Goal: Check status: Check status

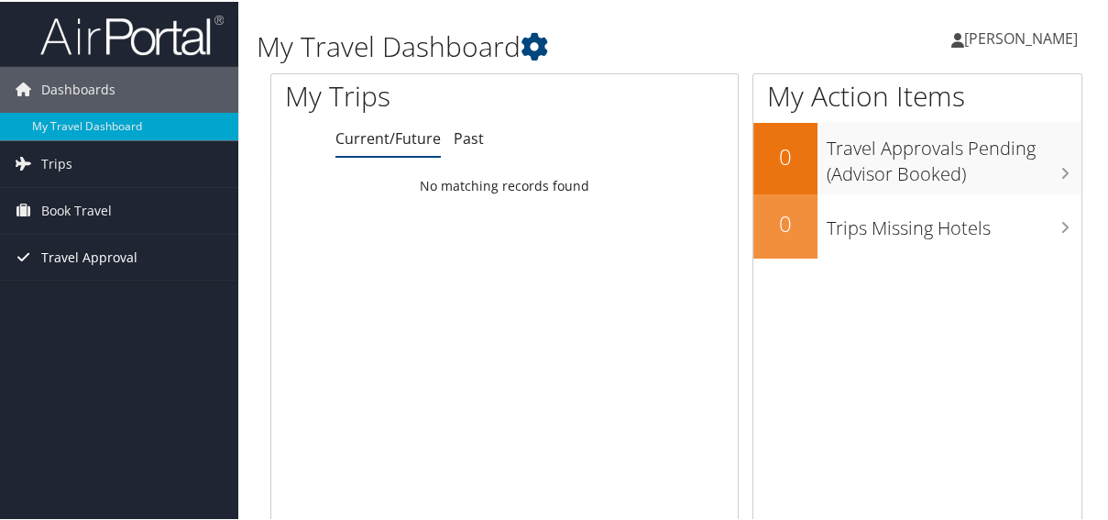
click at [76, 251] on span "Travel Approval" at bounding box center [89, 256] width 96 height 46
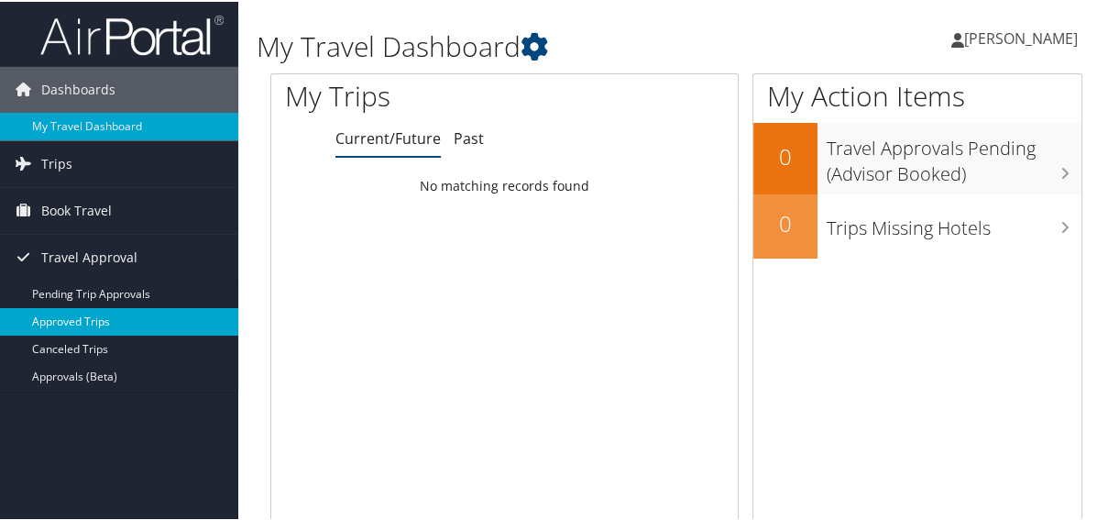
click at [82, 316] on link "Approved Trips" at bounding box center [119, 319] width 238 height 27
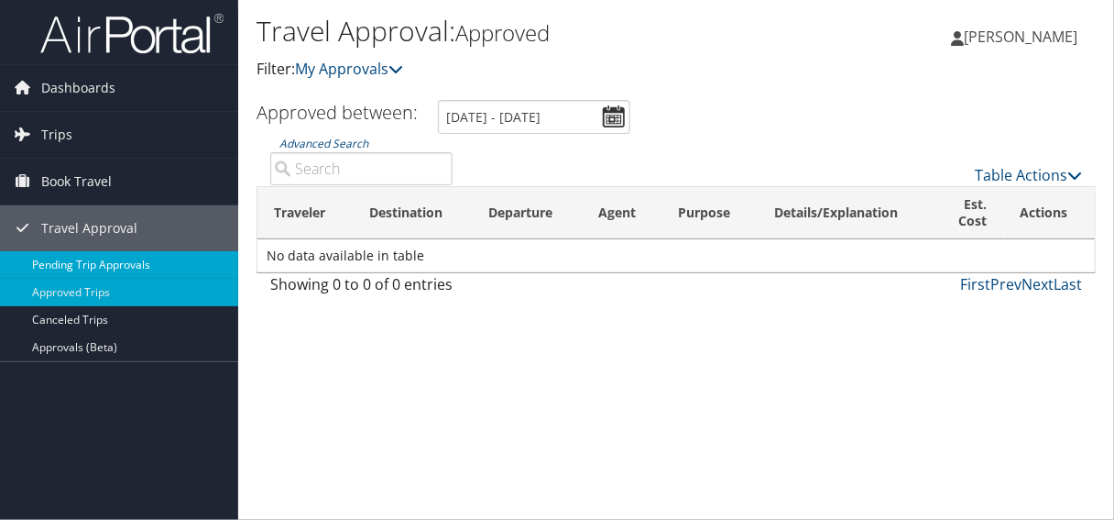
click at [79, 261] on link "Pending Trip Approvals" at bounding box center [119, 264] width 238 height 27
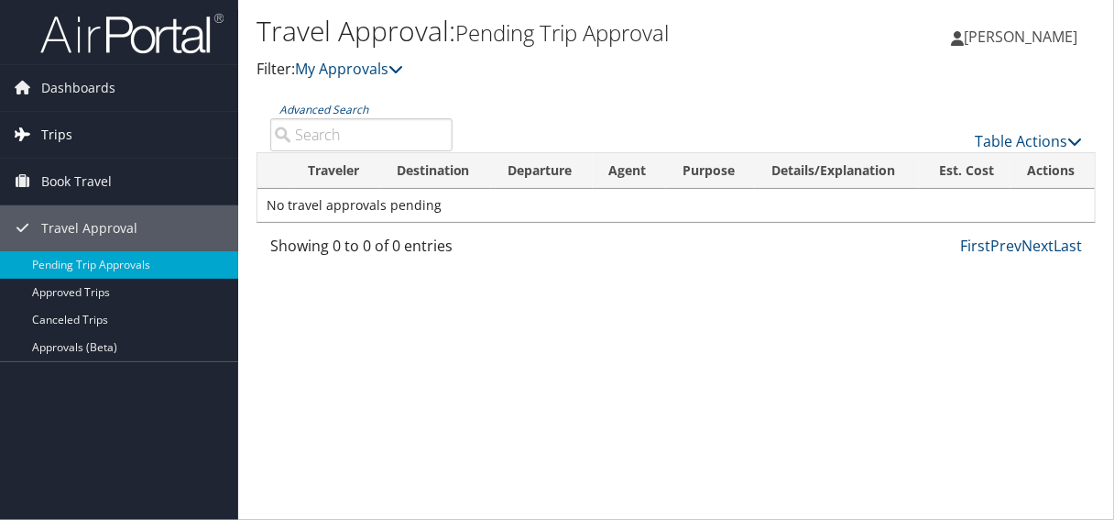
click at [77, 137] on link "Trips" at bounding box center [119, 135] width 238 height 46
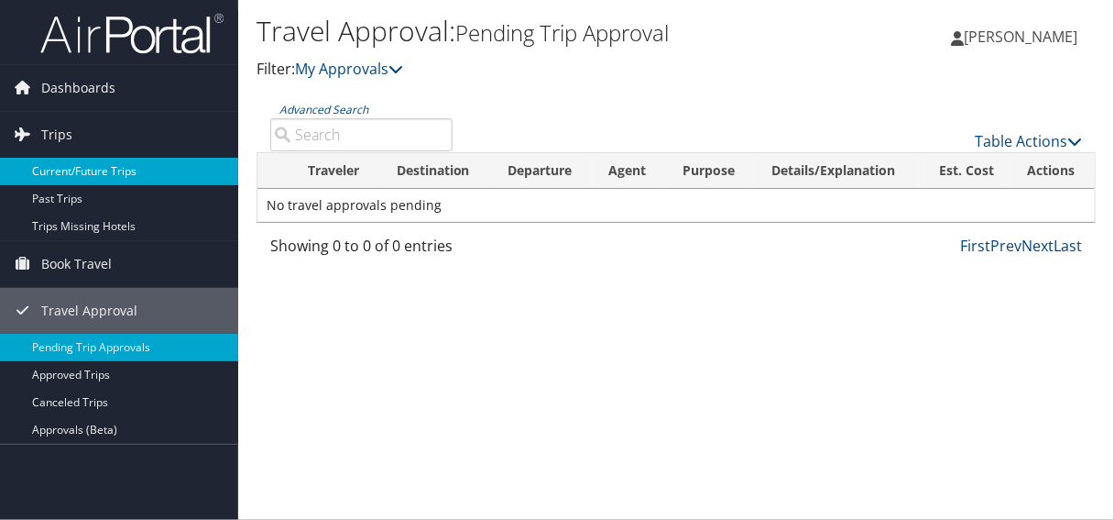
click at [112, 176] on link "Current/Future Trips" at bounding box center [119, 171] width 238 height 27
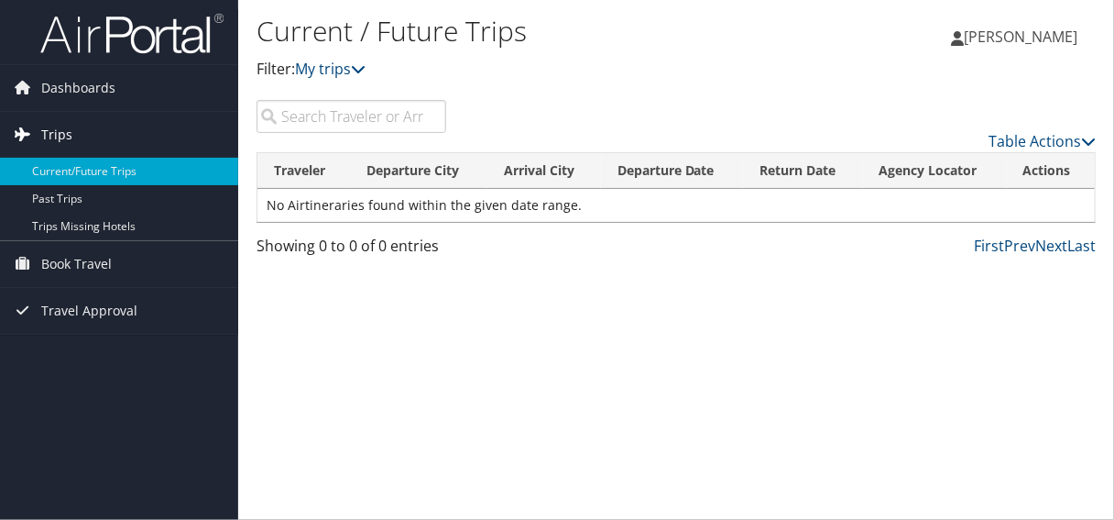
click at [69, 134] on span "Trips" at bounding box center [56, 135] width 31 height 46
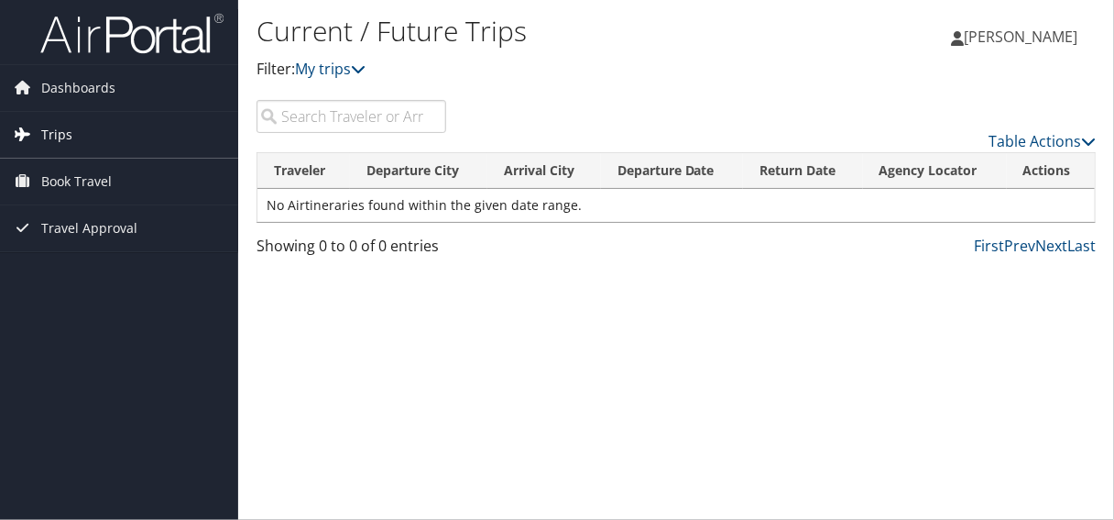
click at [69, 134] on span "Trips" at bounding box center [56, 135] width 31 height 46
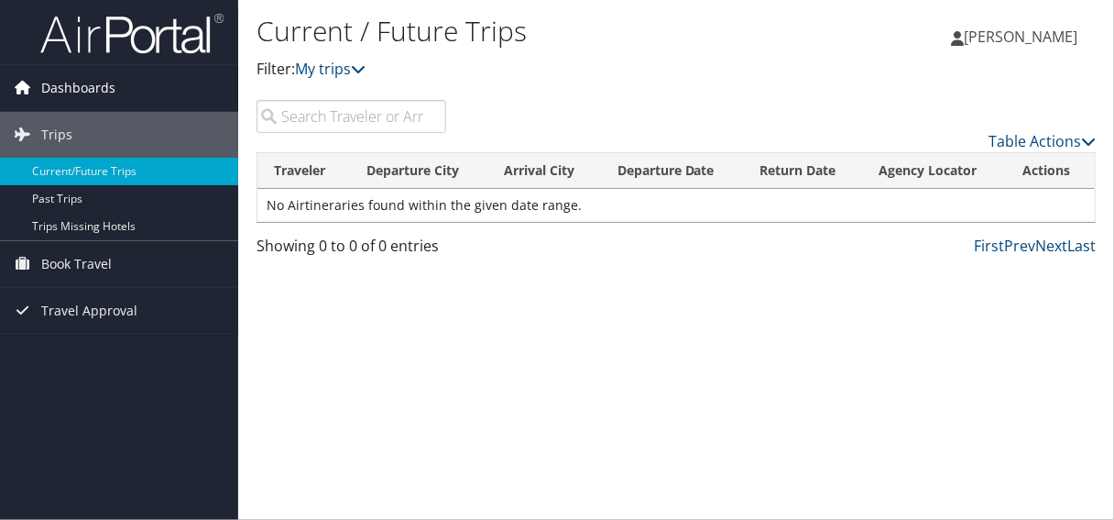
click at [59, 104] on span "Dashboards" at bounding box center [78, 88] width 74 height 46
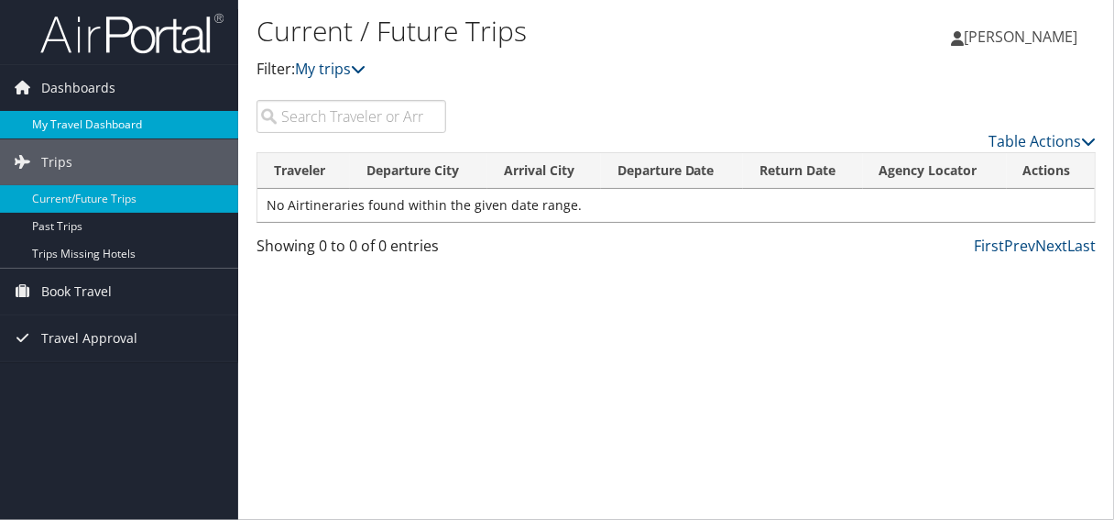
click at [62, 118] on link "My Travel Dashboard" at bounding box center [119, 124] width 238 height 27
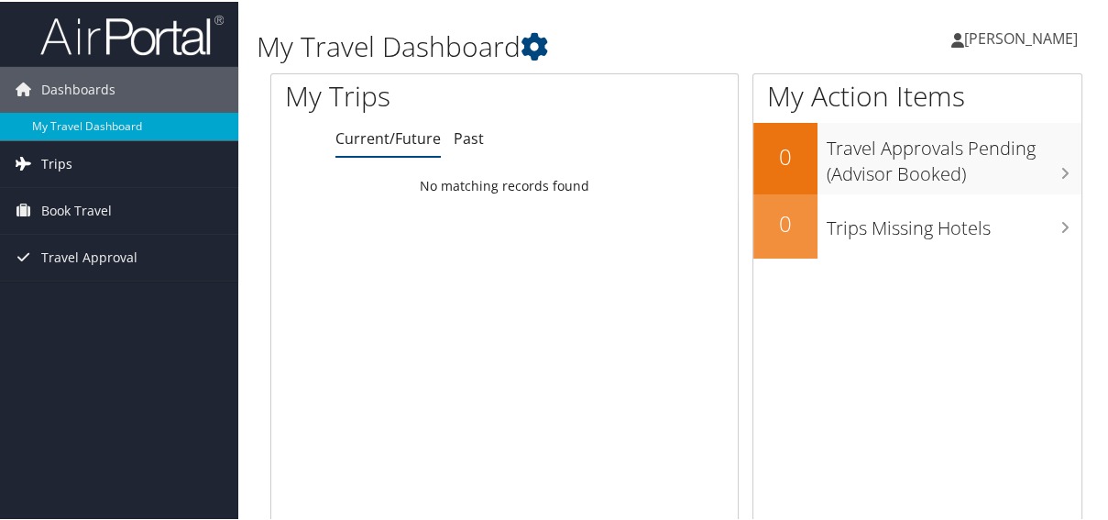
click at [80, 166] on link "Trips" at bounding box center [119, 162] width 238 height 46
click at [82, 166] on link "Trips" at bounding box center [119, 162] width 238 height 46
click at [166, 217] on link "Book Travel" at bounding box center [119, 209] width 238 height 46
click at [158, 310] on link "Travel Approval" at bounding box center [119, 311] width 238 height 46
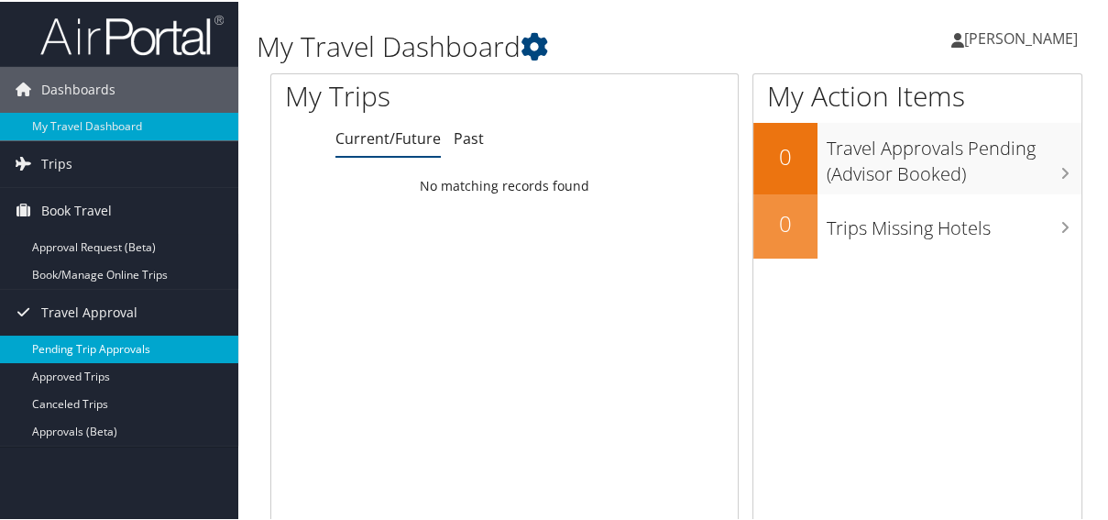
click at [115, 350] on link "Pending Trip Approvals" at bounding box center [119, 347] width 238 height 27
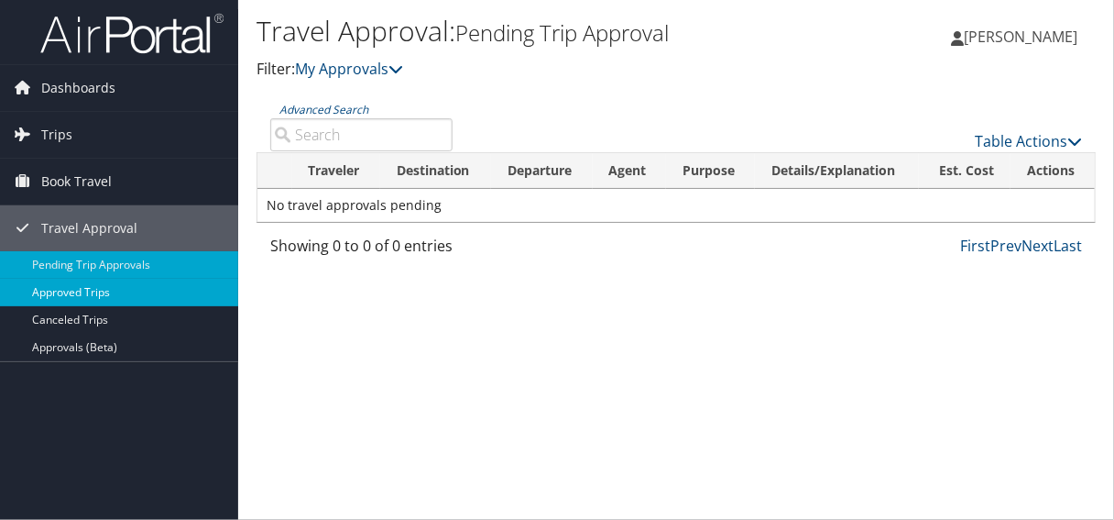
click at [65, 290] on link "Approved Trips" at bounding box center [119, 292] width 238 height 27
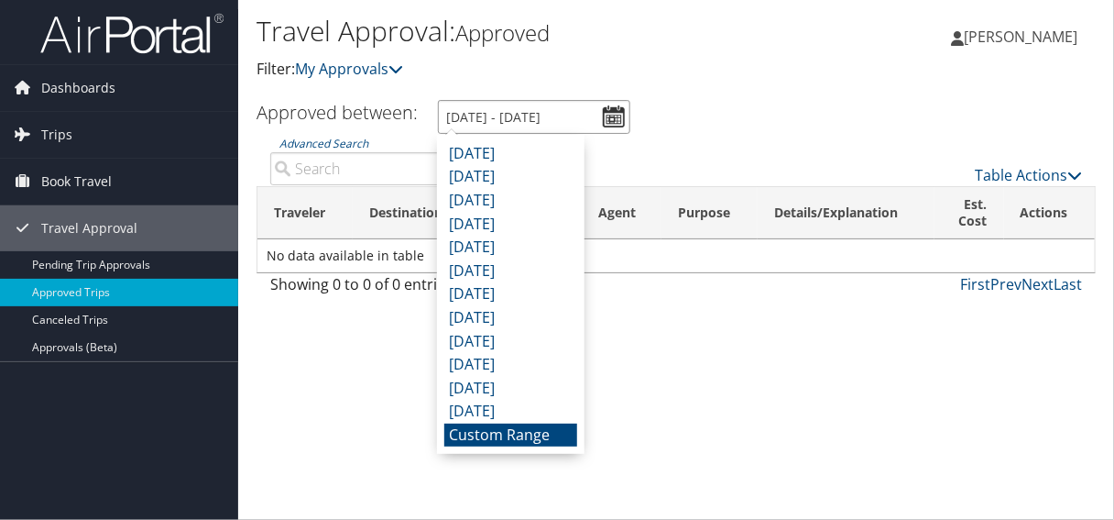
click at [626, 119] on input "9/1/2025 - 10/1/2025" at bounding box center [534, 117] width 192 height 34
click at [504, 407] on li "October 2024" at bounding box center [510, 412] width 133 height 24
type input "10/1/2024 - 10/31/2024"
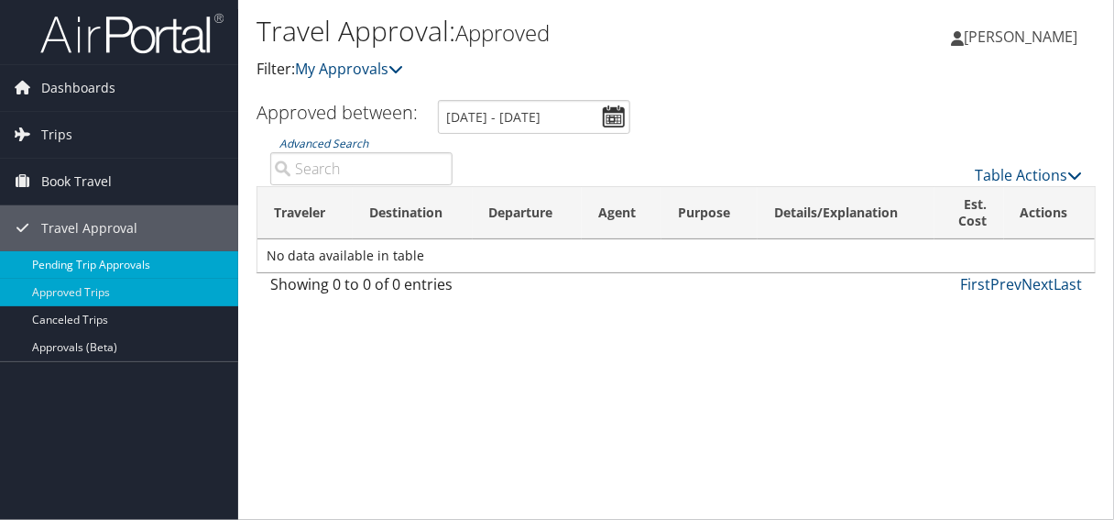
click at [120, 268] on link "Pending Trip Approvals" at bounding box center [119, 264] width 238 height 27
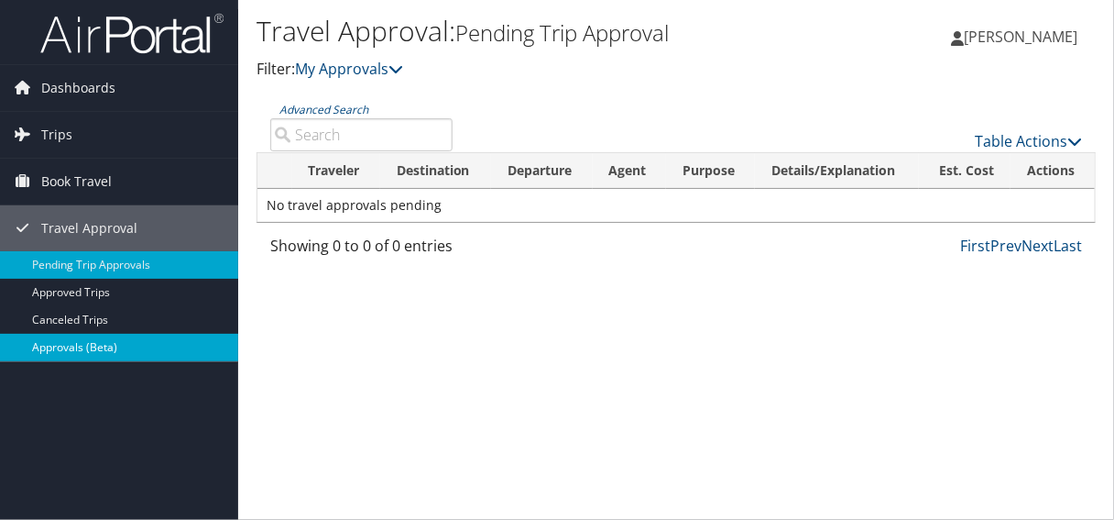
click at [137, 342] on link "Approvals (Beta)" at bounding box center [119, 347] width 238 height 27
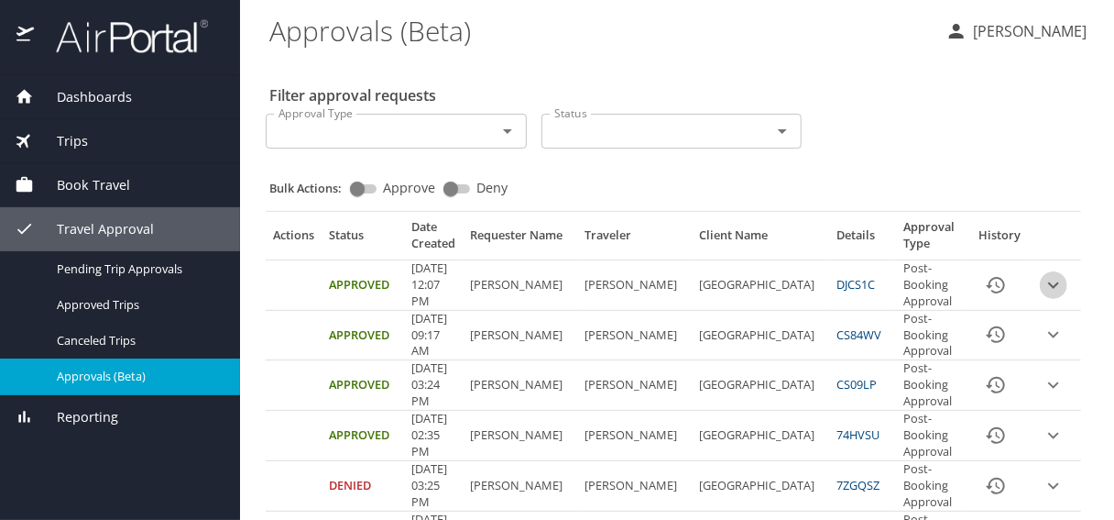
click at [1043, 283] on icon "expand row" at bounding box center [1054, 285] width 22 height 22
